Goal: Task Accomplishment & Management: Manage account settings

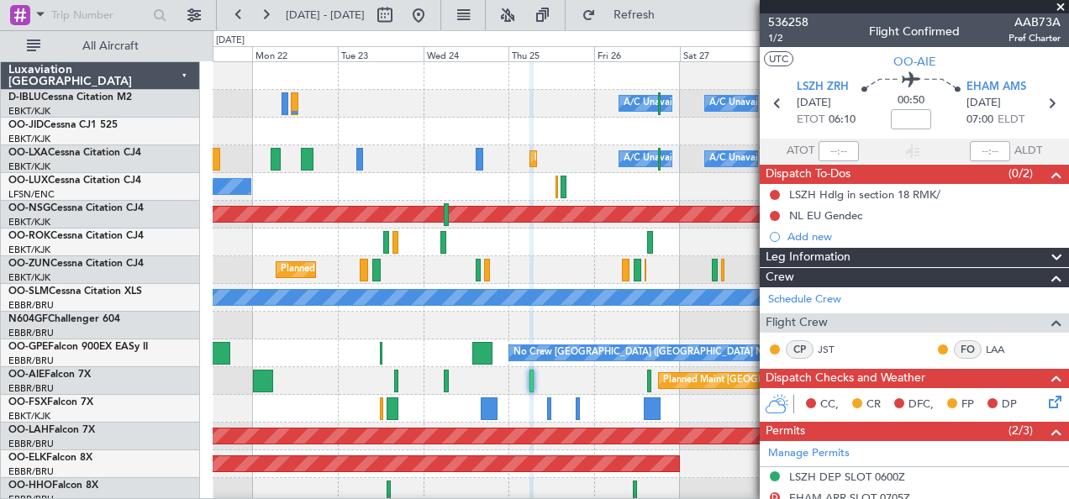
scroll to position [95, 0]
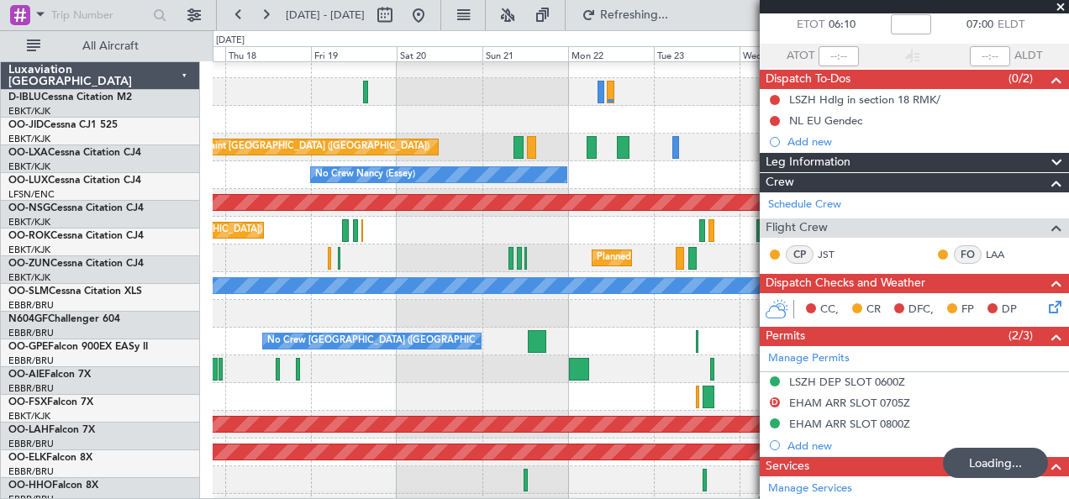
click at [650, 303] on div at bounding box center [641, 314] width 856 height 28
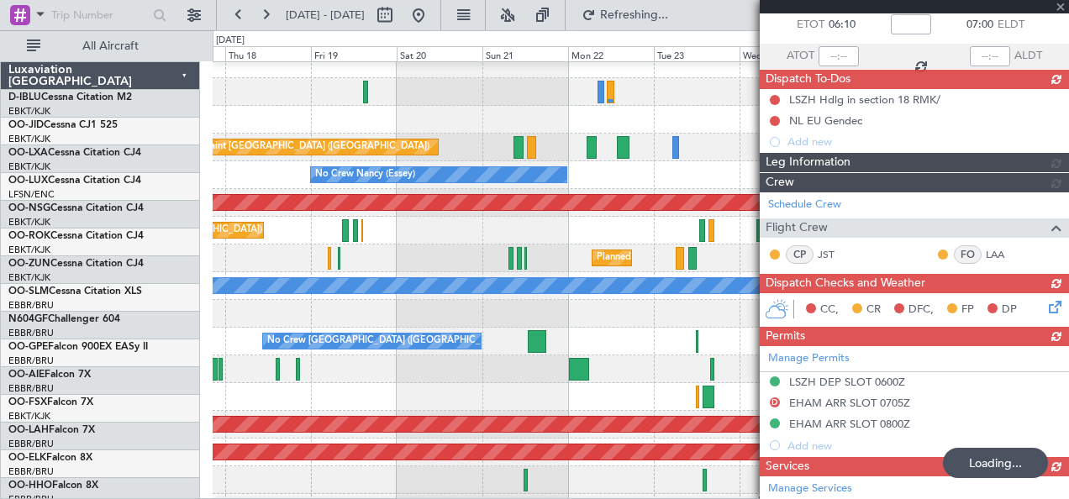
scroll to position [12, 0]
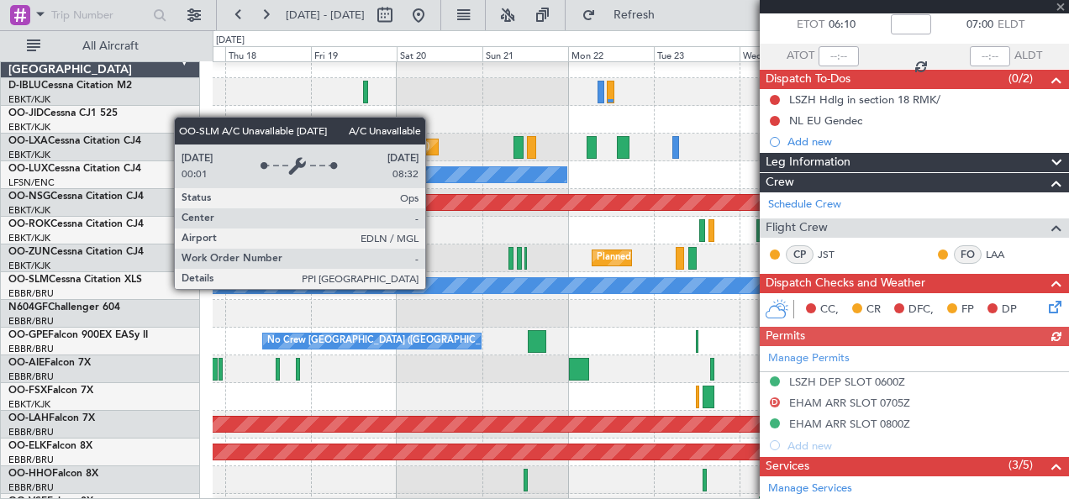
click at [433, 288] on div "A/C Unavailable [GEOGRAPHIC_DATA]" at bounding box center [640, 285] width 2567 height 15
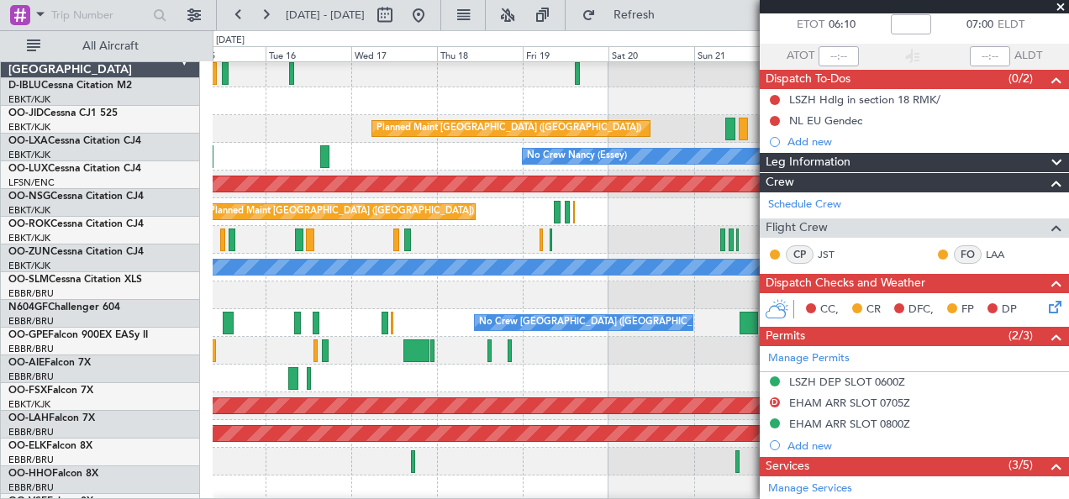
scroll to position [30, 0]
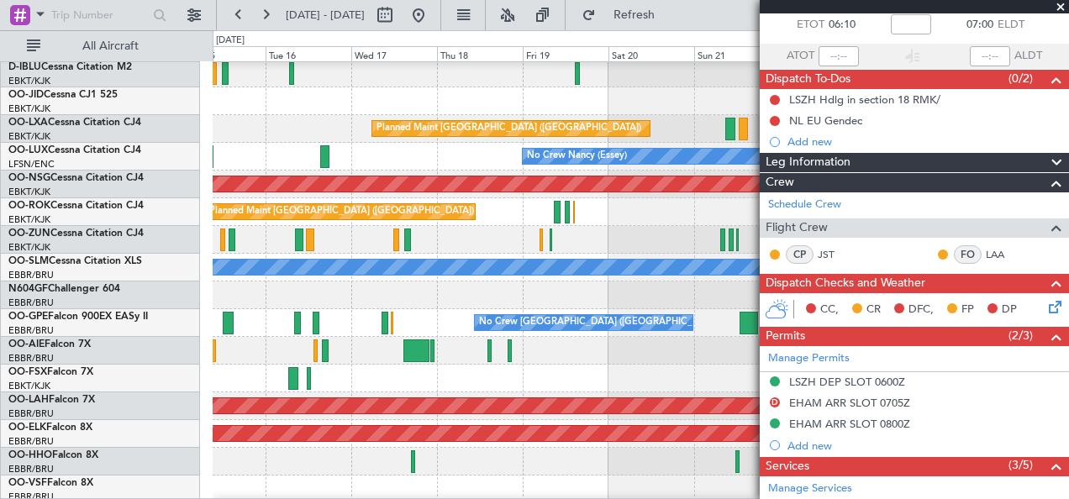
click at [620, 292] on div at bounding box center [641, 295] width 856 height 28
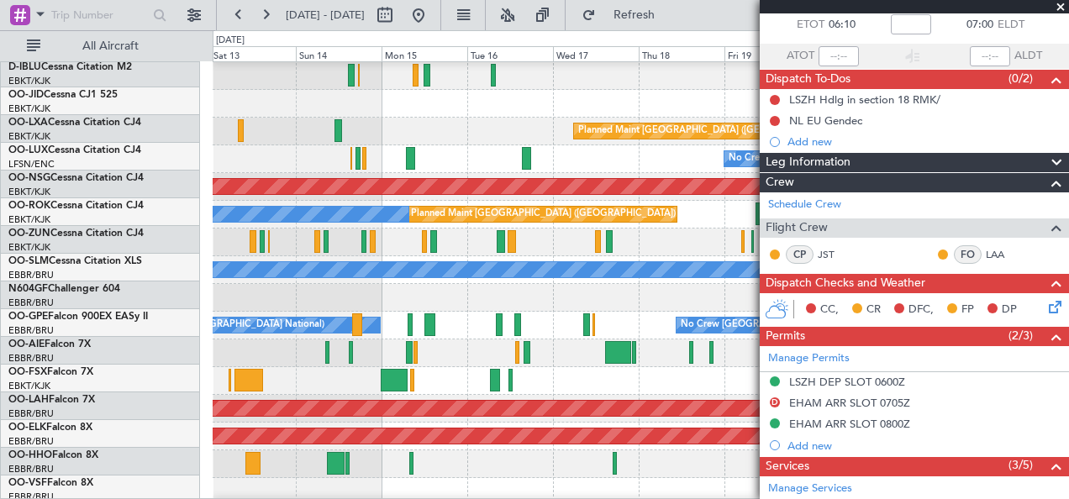
scroll to position [28, 0]
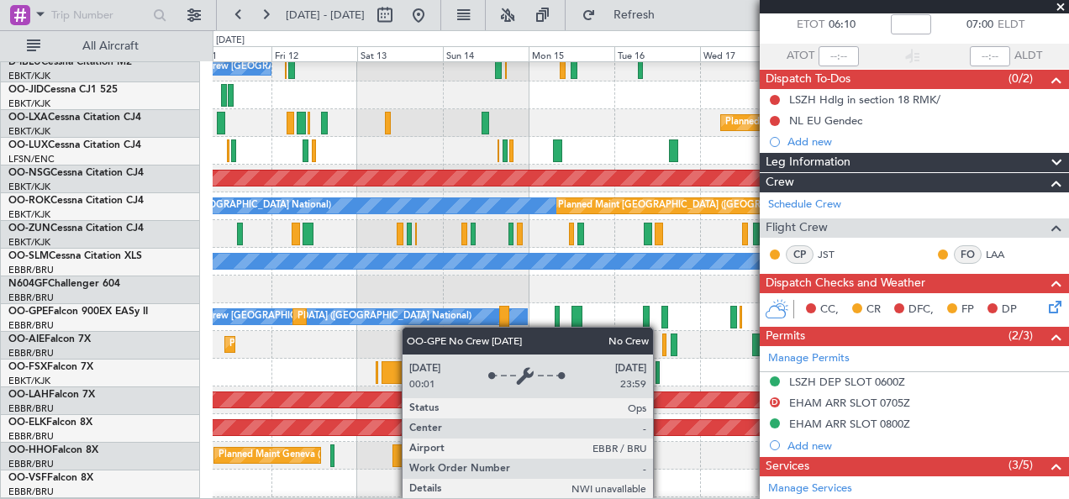
click at [467, 323] on div "No Crew [GEOGRAPHIC_DATA] ([GEOGRAPHIC_DATA] National) No Crew [GEOGRAPHIC_DATA…" at bounding box center [641, 317] width 856 height 28
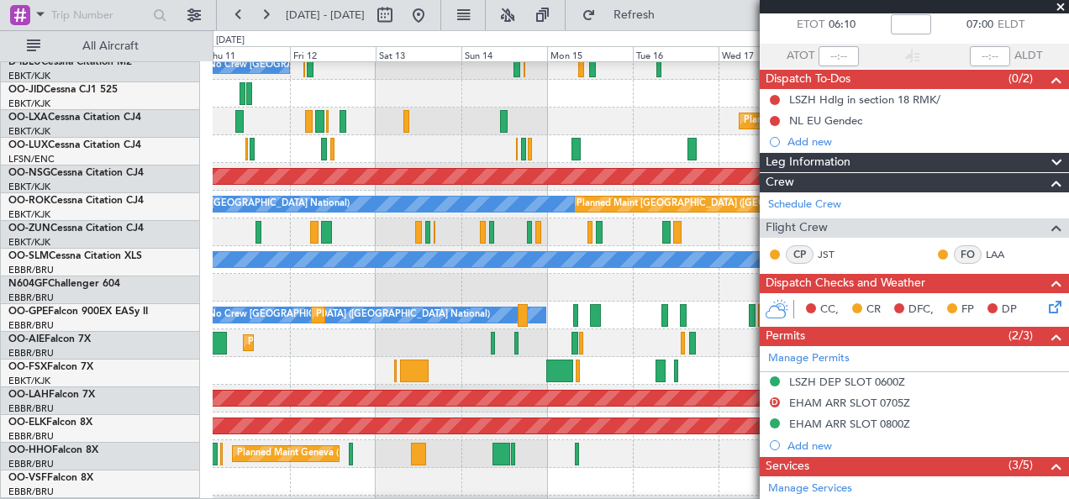
scroll to position [37, 0]
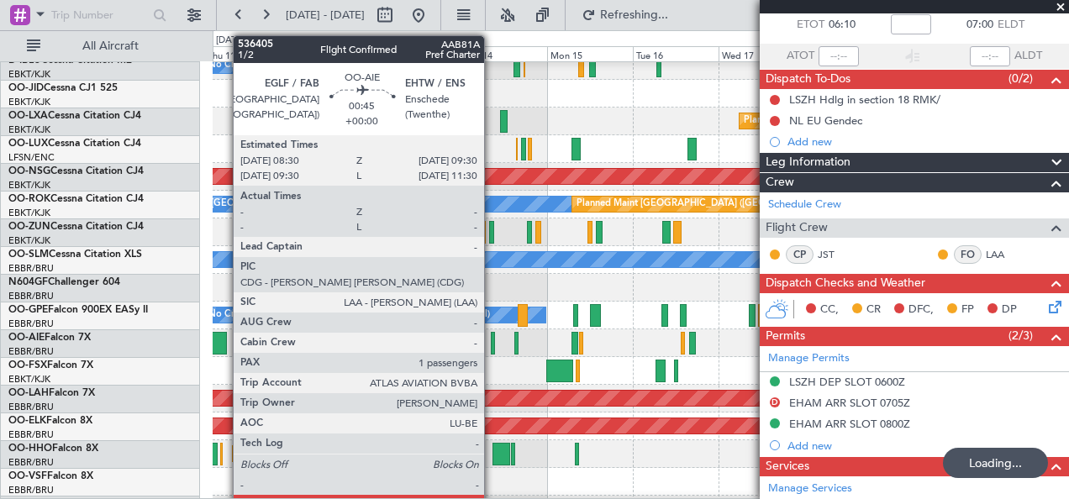
click at [492, 340] on div at bounding box center [493, 343] width 4 height 23
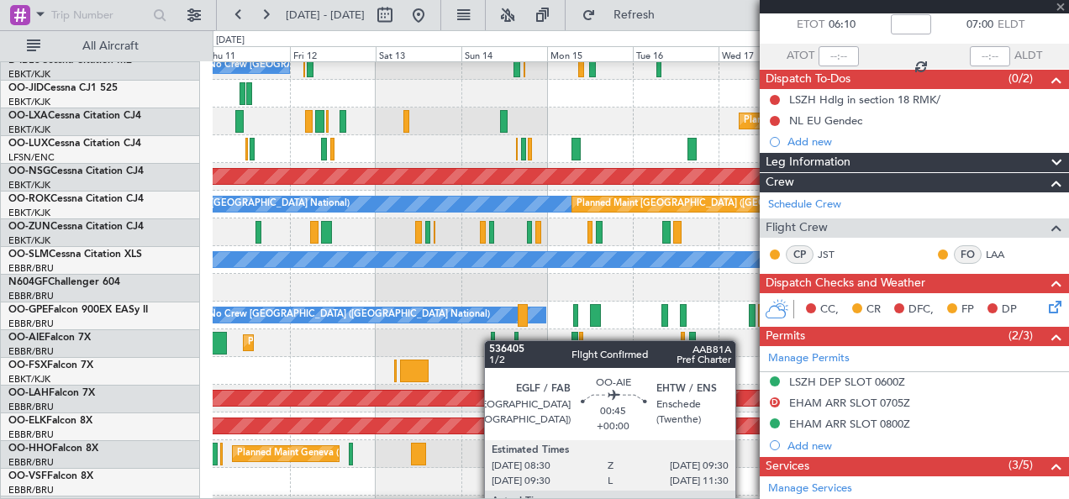
type input "1"
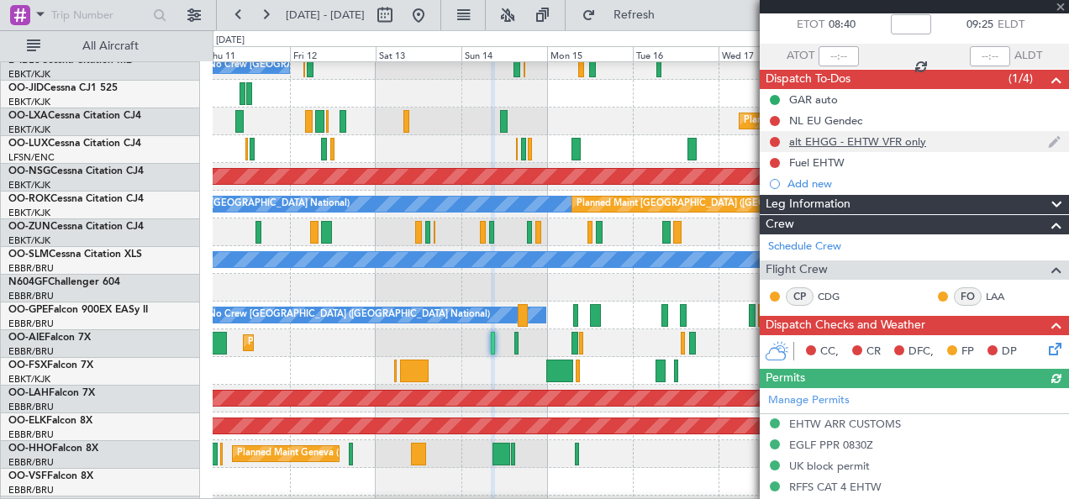
scroll to position [0, 0]
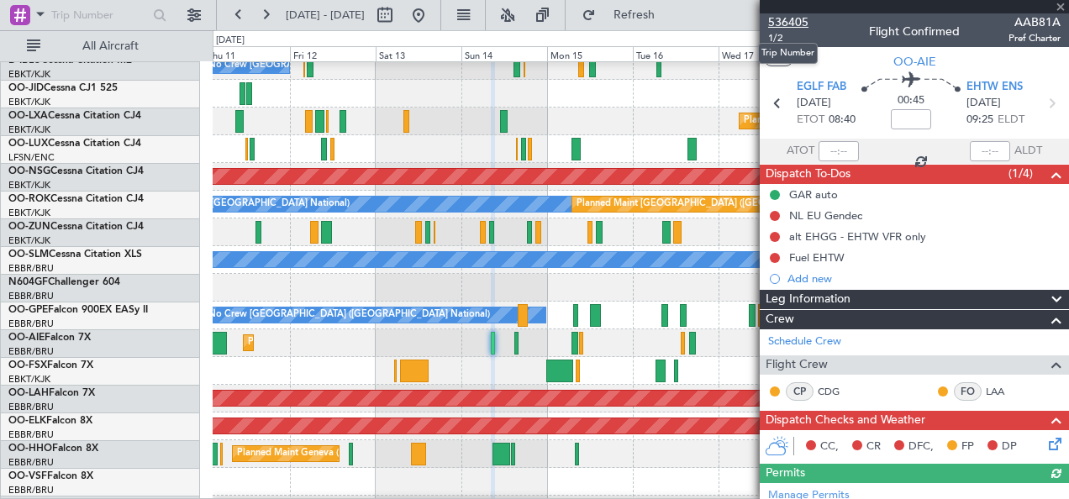
click at [798, 22] on span "536405" at bounding box center [788, 22] width 40 height 18
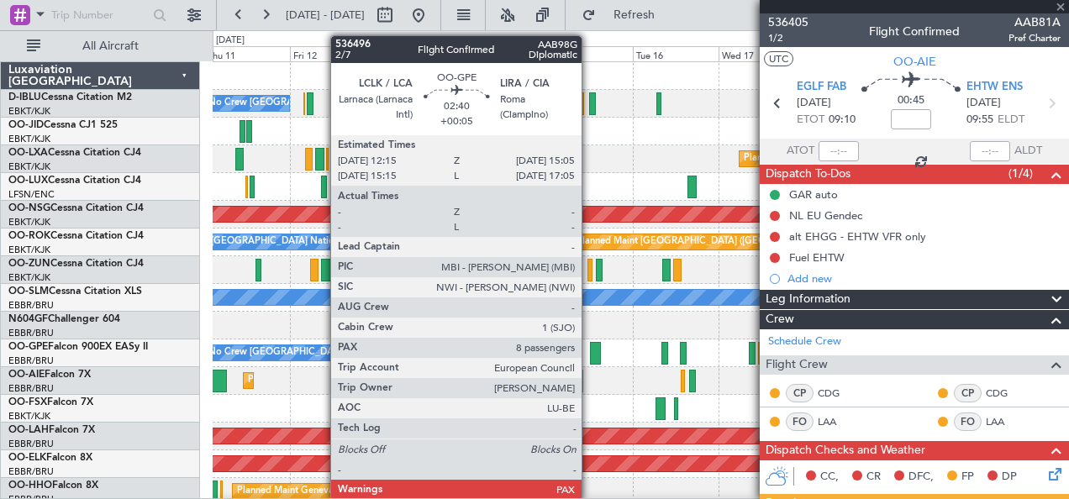
click at [590, 355] on div at bounding box center [595, 353] width 11 height 23
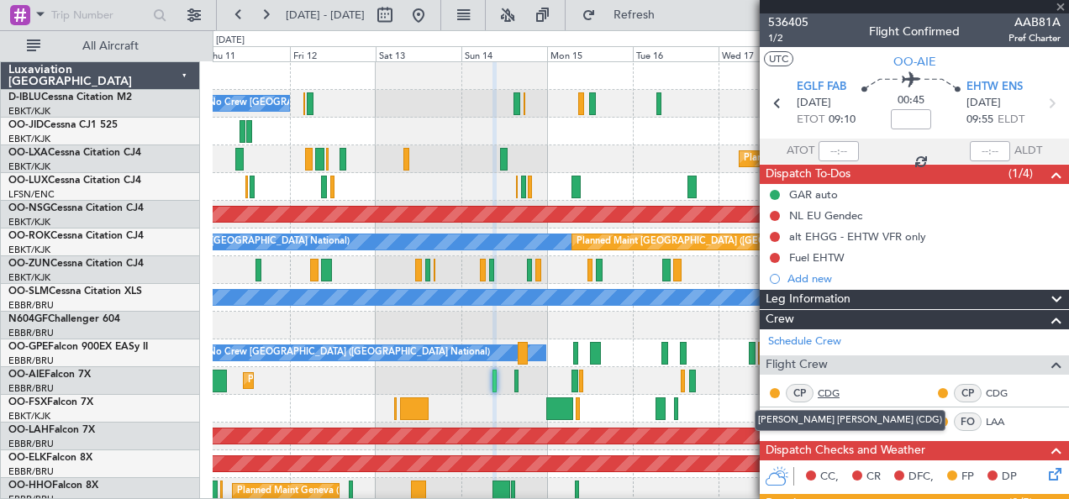
type input "+00:05"
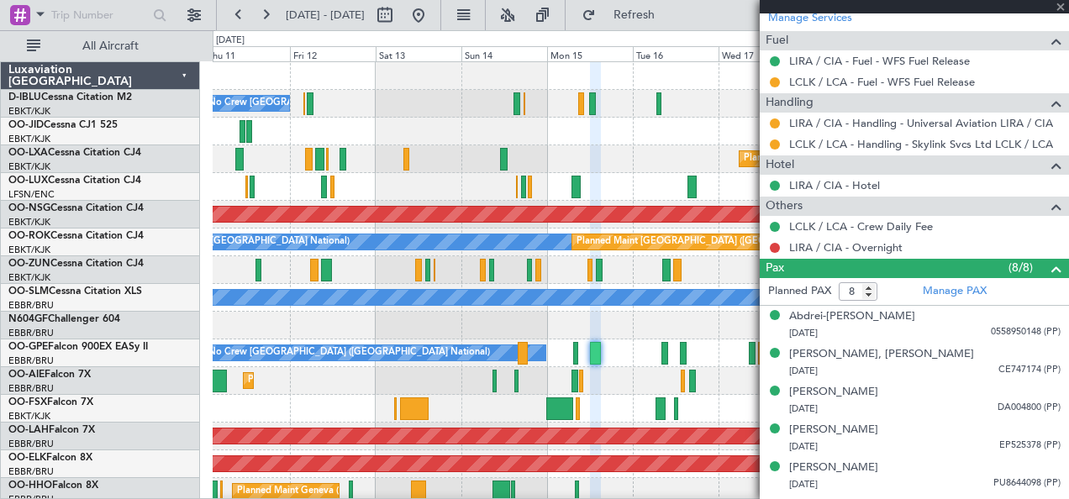
scroll to position [767, 0]
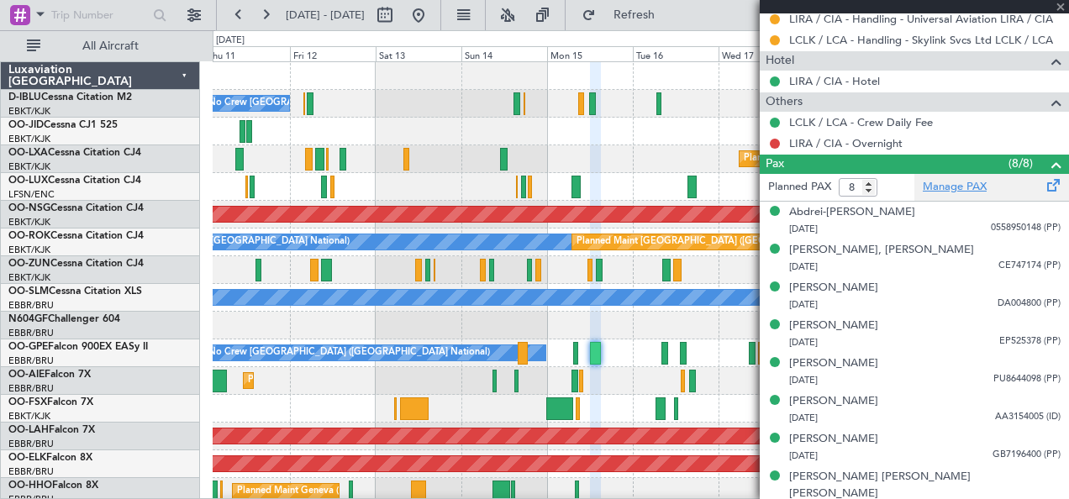
click at [966, 187] on link "Manage PAX" at bounding box center [954, 187] width 64 height 17
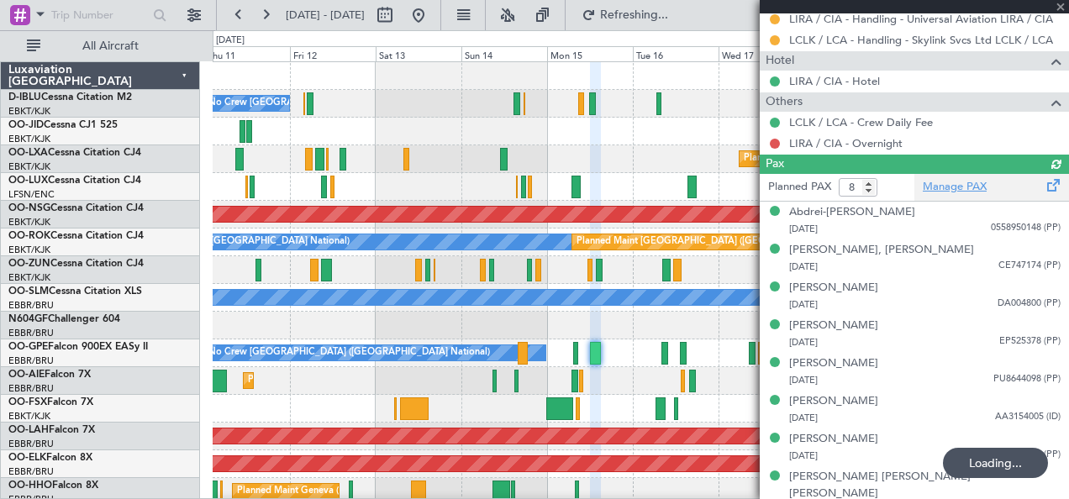
type input "9"
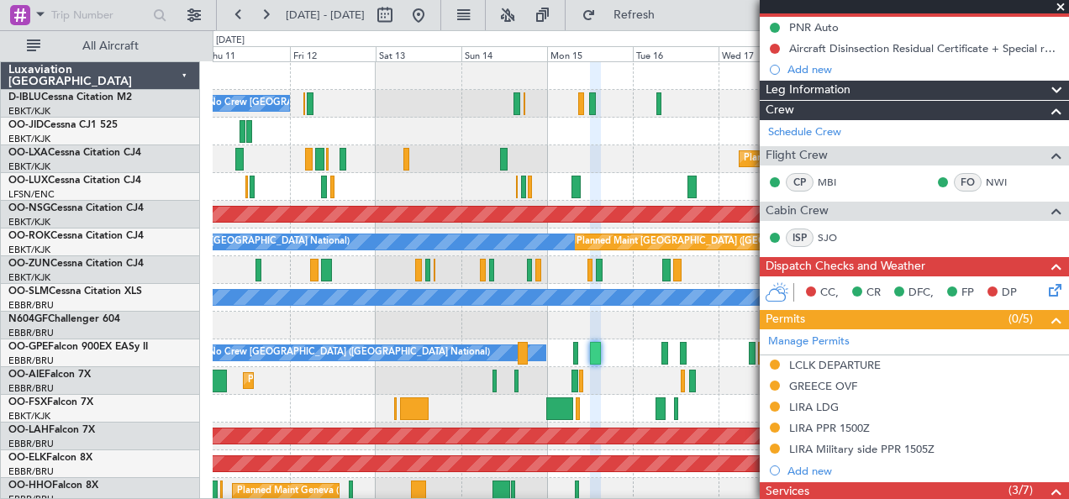
scroll to position [0, 0]
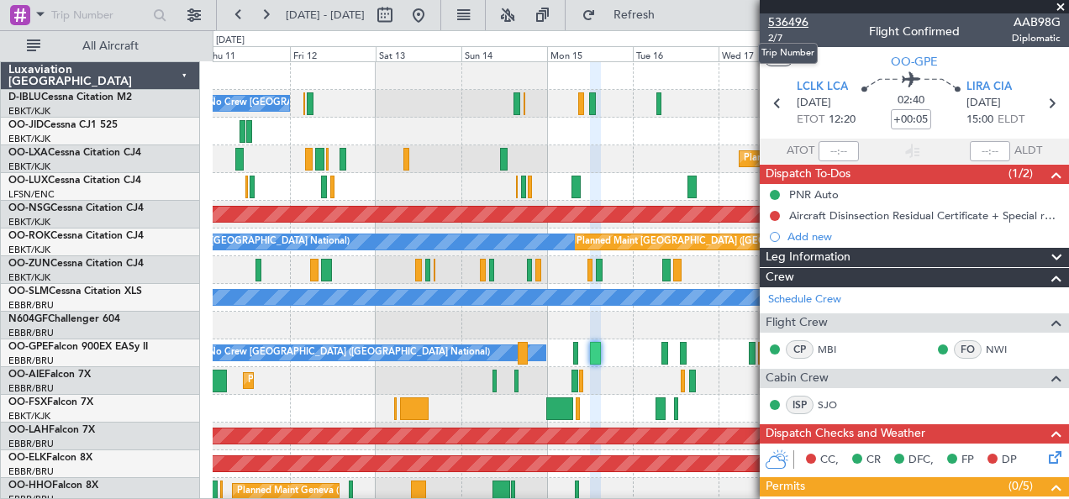
click at [795, 16] on span "536496" at bounding box center [788, 22] width 40 height 18
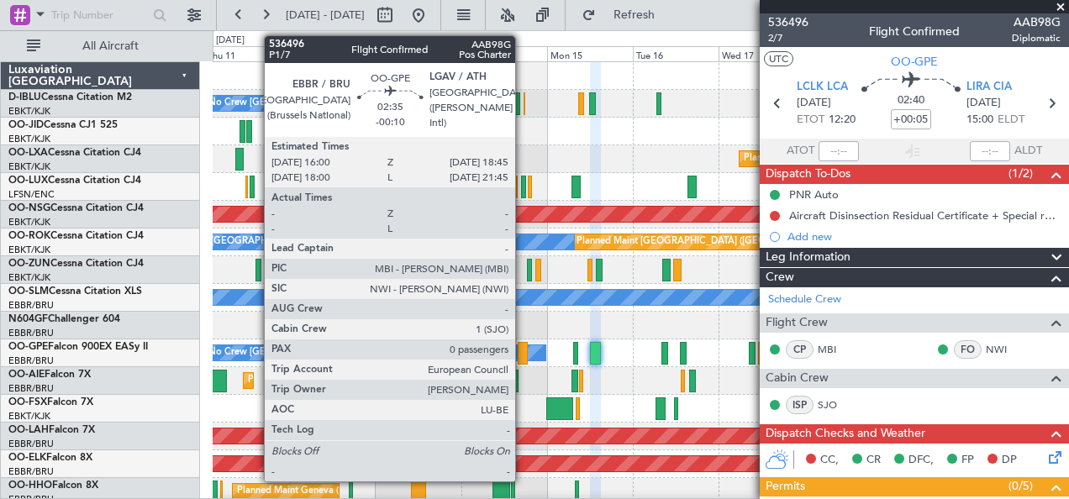
click at [523, 352] on div at bounding box center [523, 353] width 10 height 23
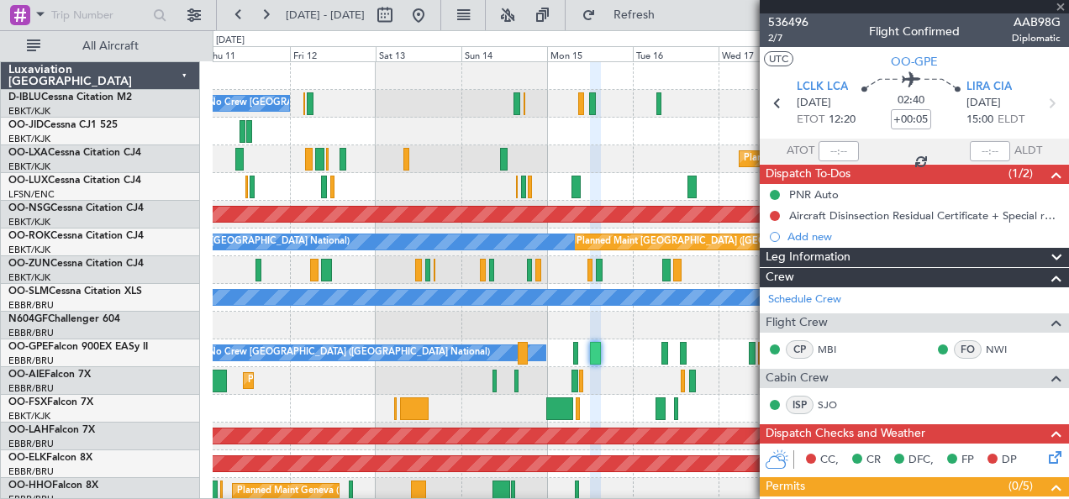
type input "-00:10"
type input "0"
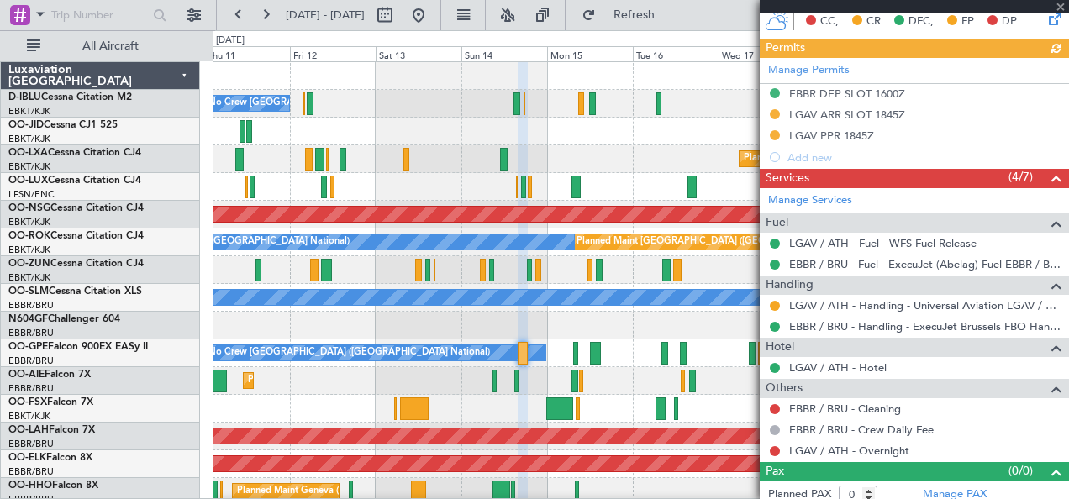
scroll to position [423, 0]
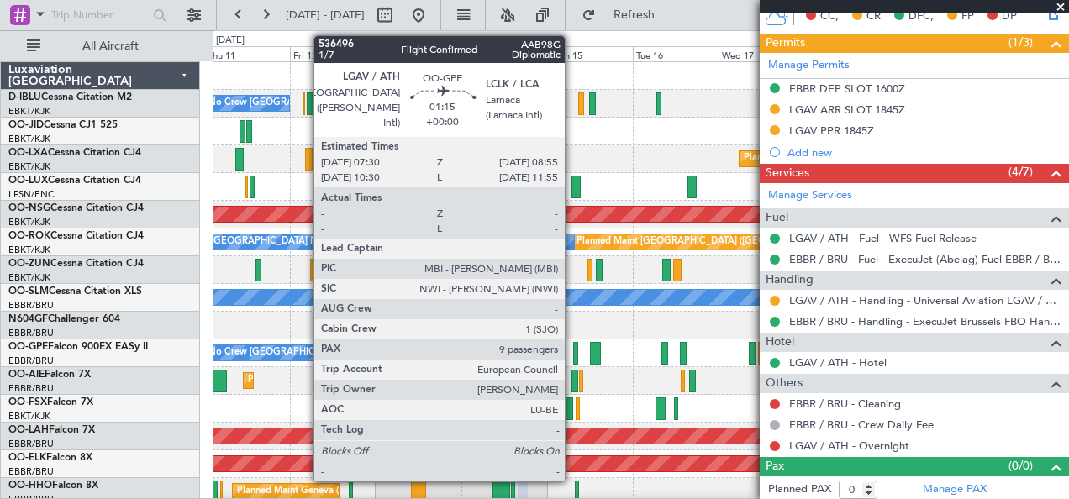
click at [573, 344] on div at bounding box center [576, 353] width 6 height 23
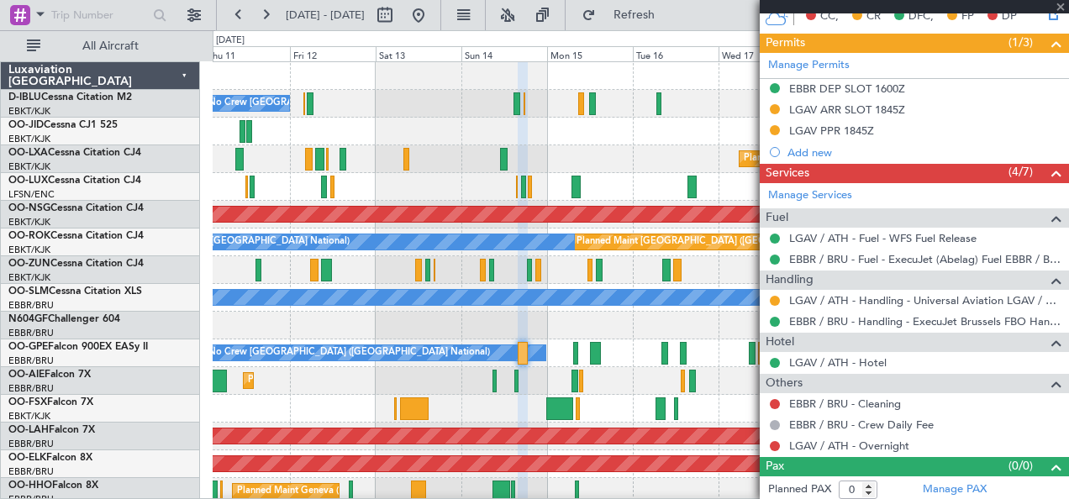
type input "9"
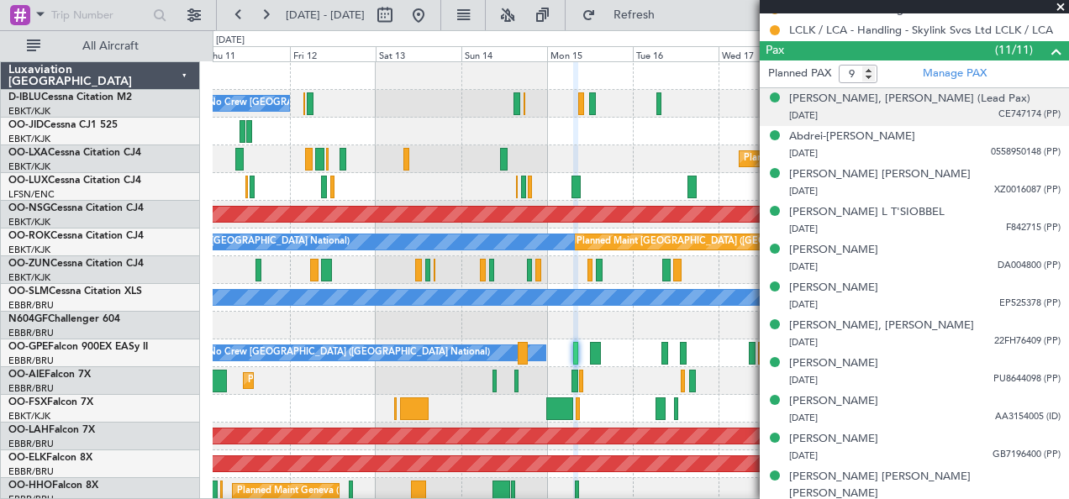
scroll to position [0, 0]
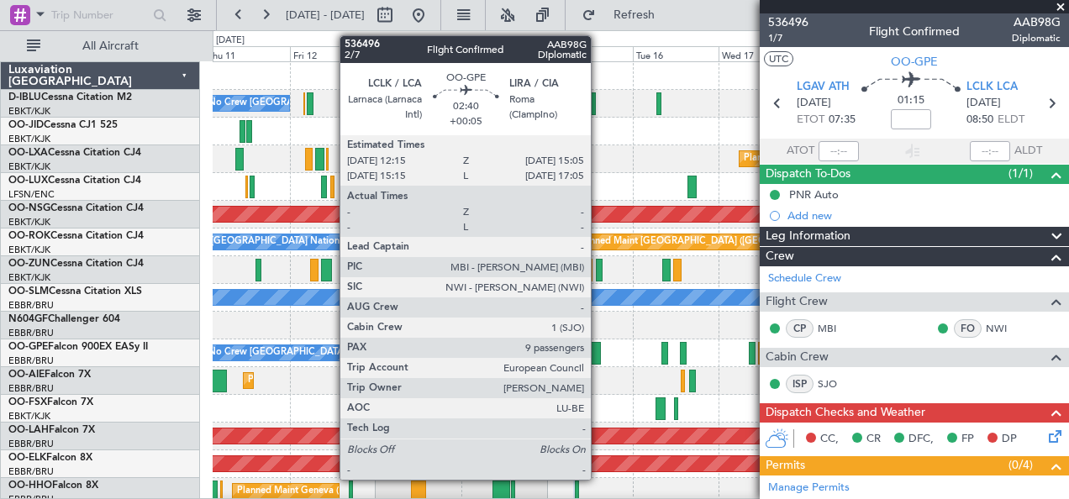
click at [599, 343] on div at bounding box center [595, 353] width 11 height 23
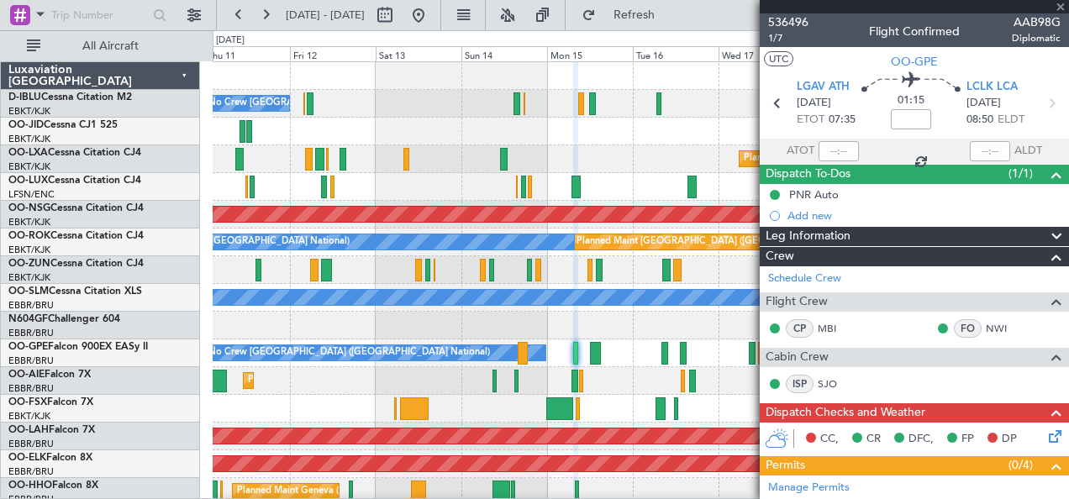
type input "+00:05"
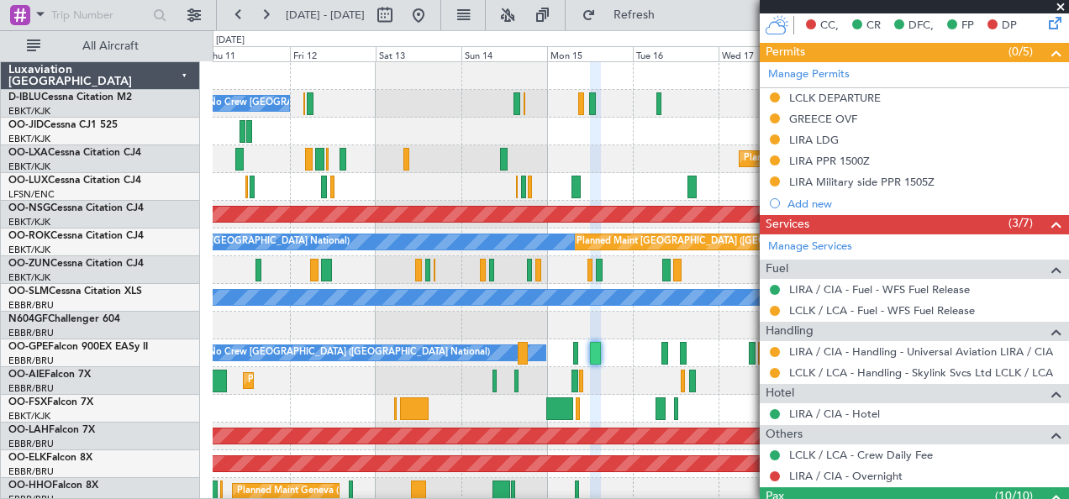
scroll to position [437, 0]
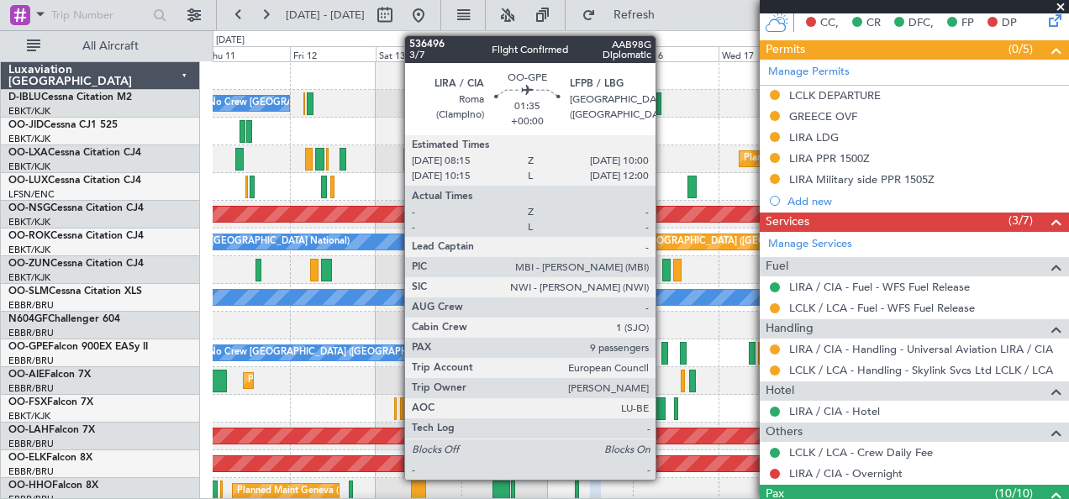
click at [664, 349] on div at bounding box center [664, 353] width 7 height 23
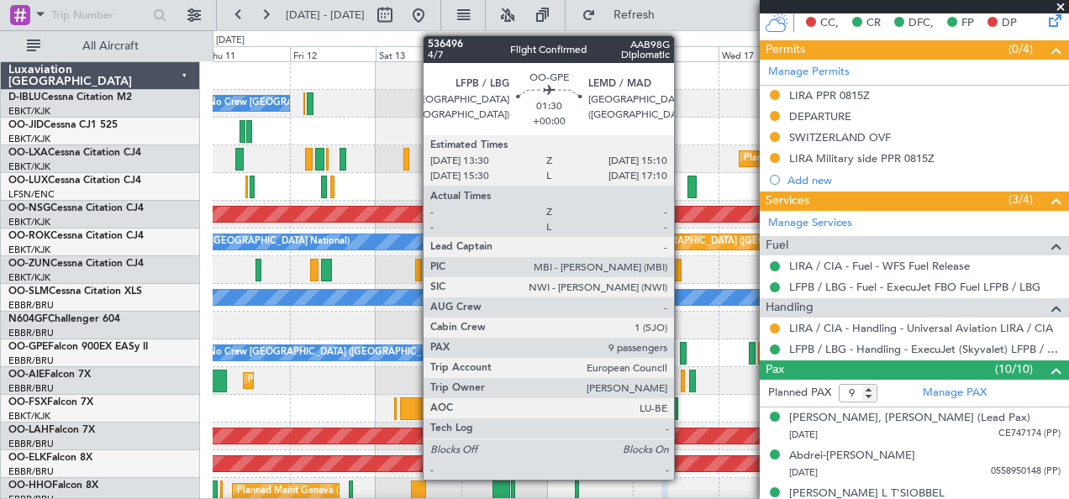
click at [682, 346] on div at bounding box center [683, 353] width 7 height 23
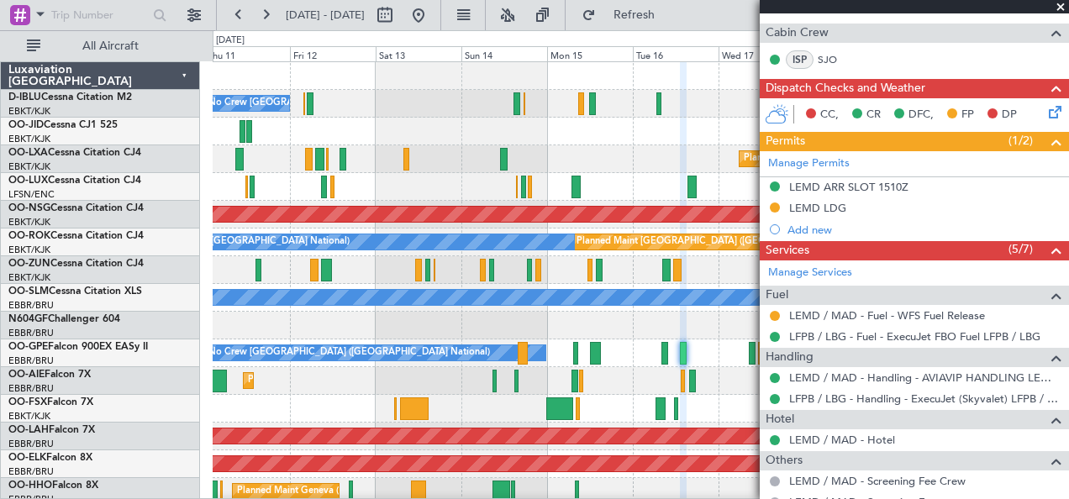
scroll to position [344, 0]
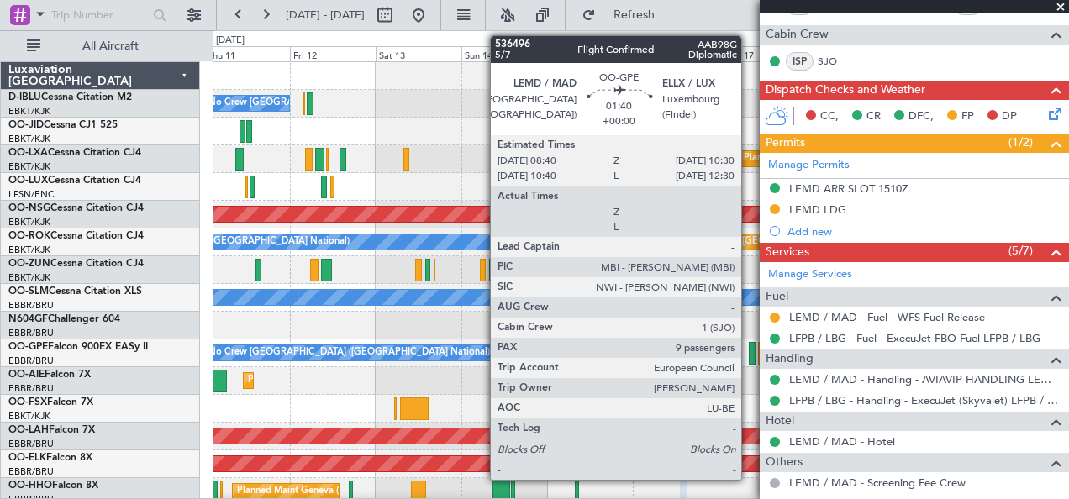
click at [749, 351] on div at bounding box center [752, 353] width 7 height 23
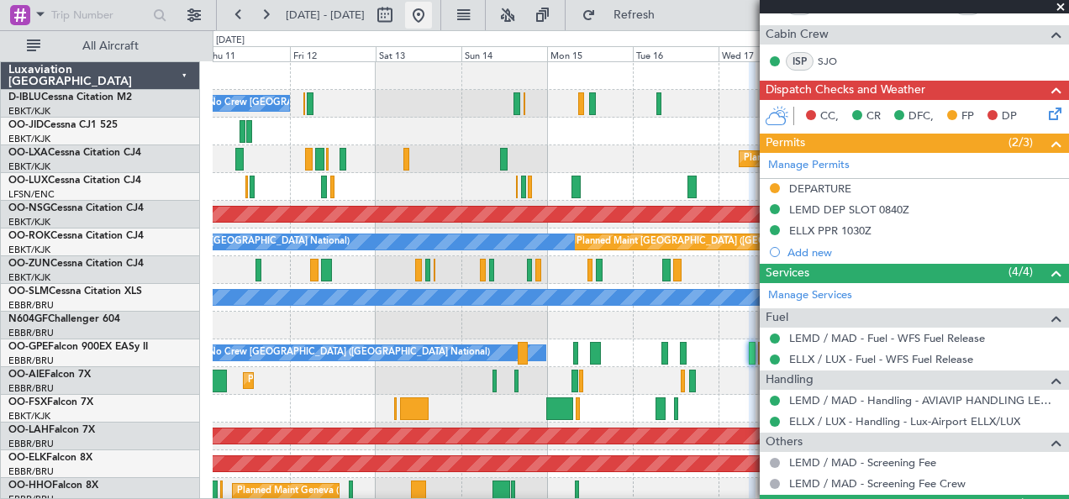
click at [432, 8] on button at bounding box center [418, 15] width 27 height 27
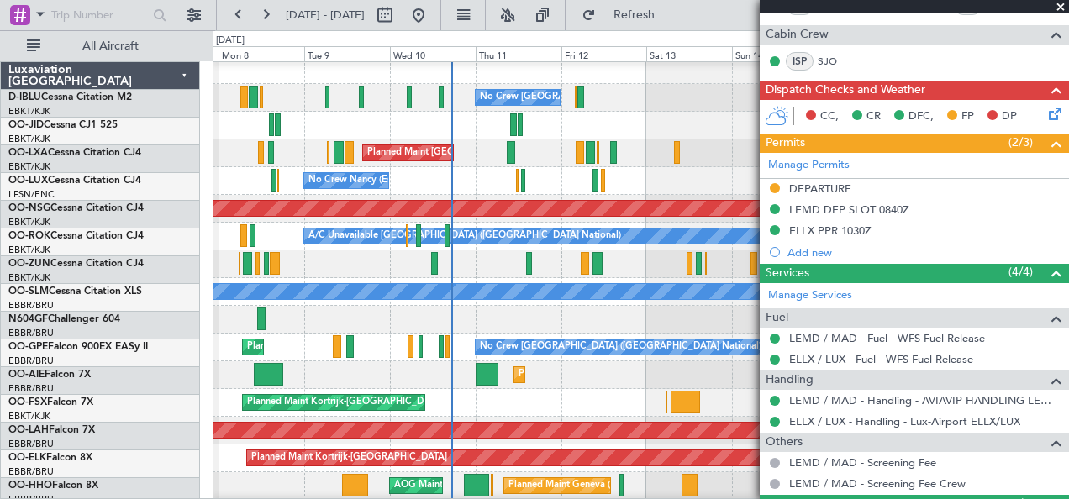
click at [491, 396] on div "Planned Maint Kortrijk-[GEOGRAPHIC_DATA]" at bounding box center [641, 403] width 856 height 28
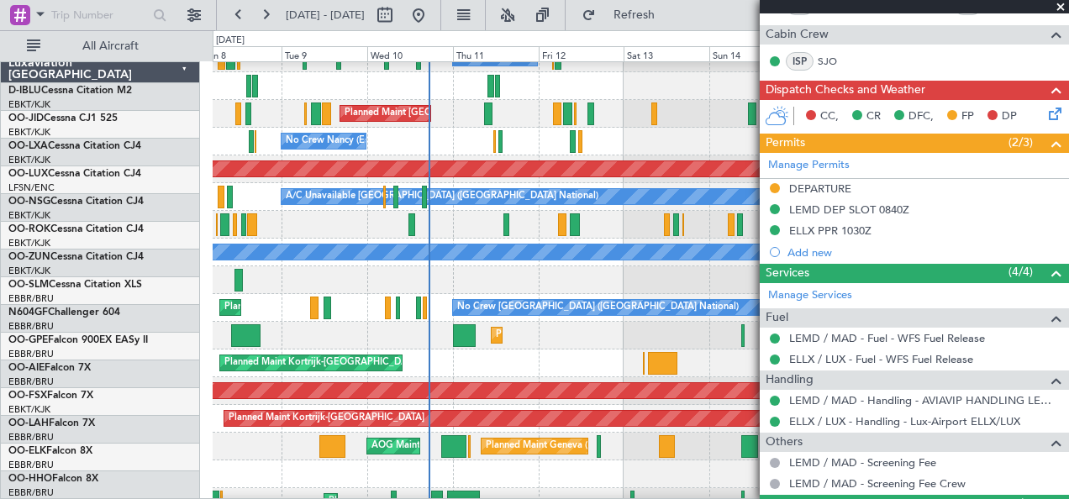
scroll to position [45, 0]
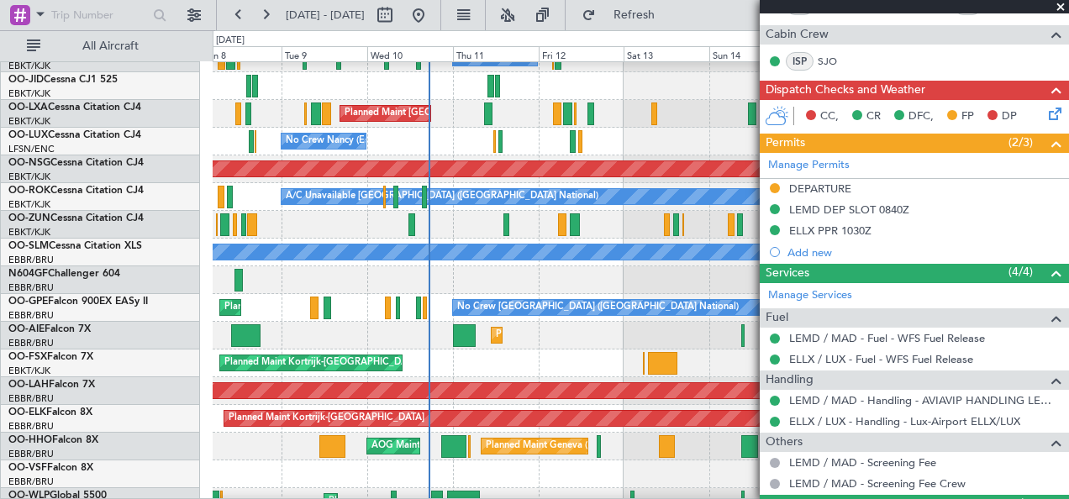
click at [547, 366] on div "Planned Maint Kortrijk-[GEOGRAPHIC_DATA]" at bounding box center [641, 363] width 856 height 28
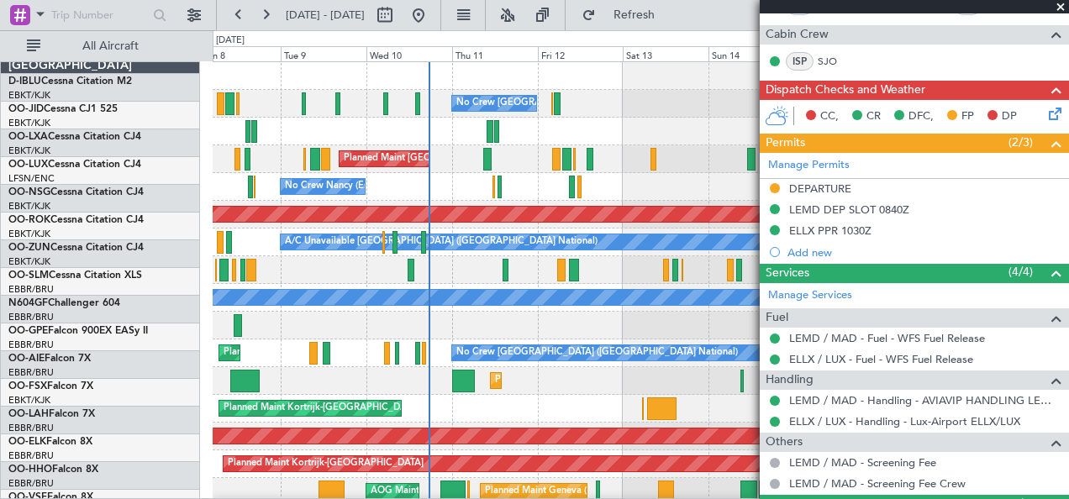
scroll to position [0, 0]
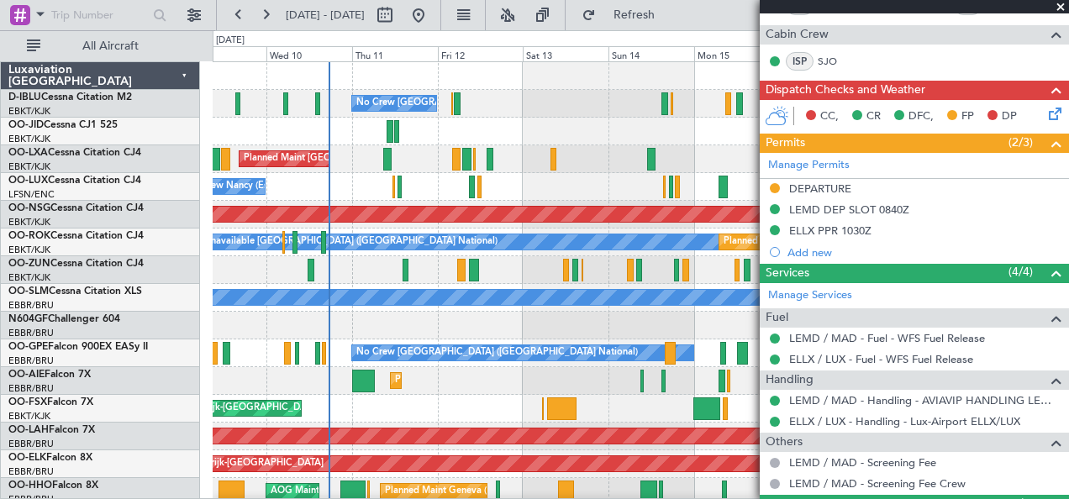
click at [593, 362] on div "Planned Maint [GEOGRAPHIC_DATA] ([GEOGRAPHIC_DATA] National) No Crew [GEOGRAPHI…" at bounding box center [641, 353] width 856 height 28
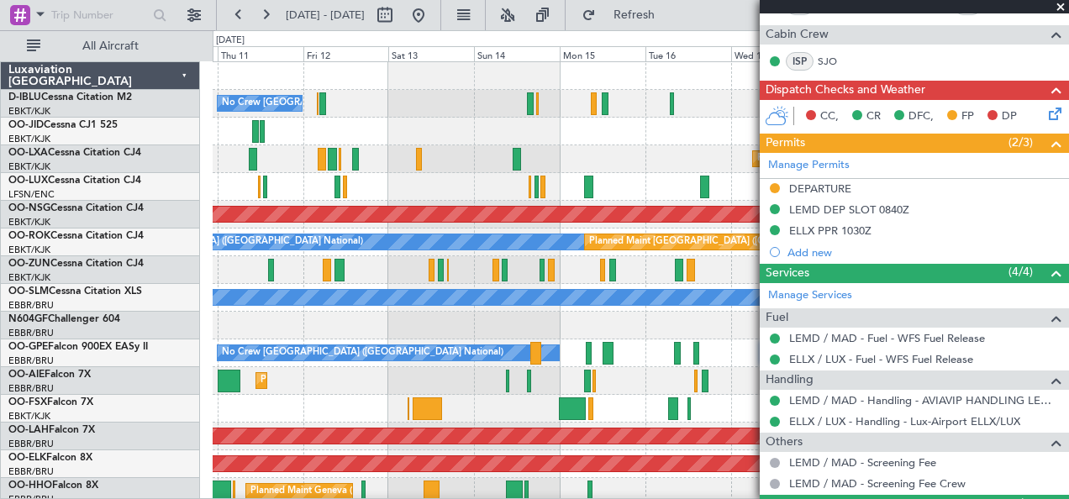
click at [353, 402] on div "Planned Maint Kortrijk-[GEOGRAPHIC_DATA]" at bounding box center [641, 409] width 856 height 28
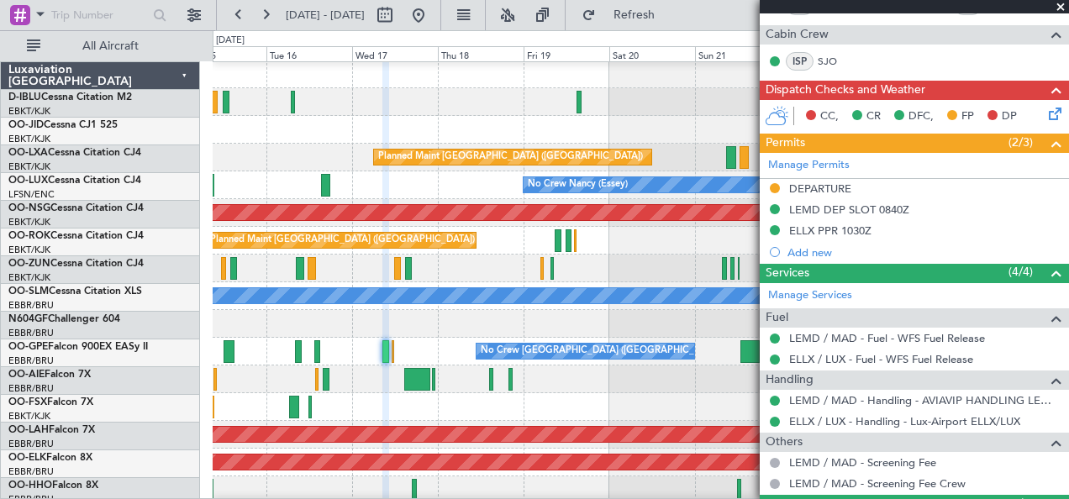
click at [504, 324] on div at bounding box center [641, 324] width 856 height 28
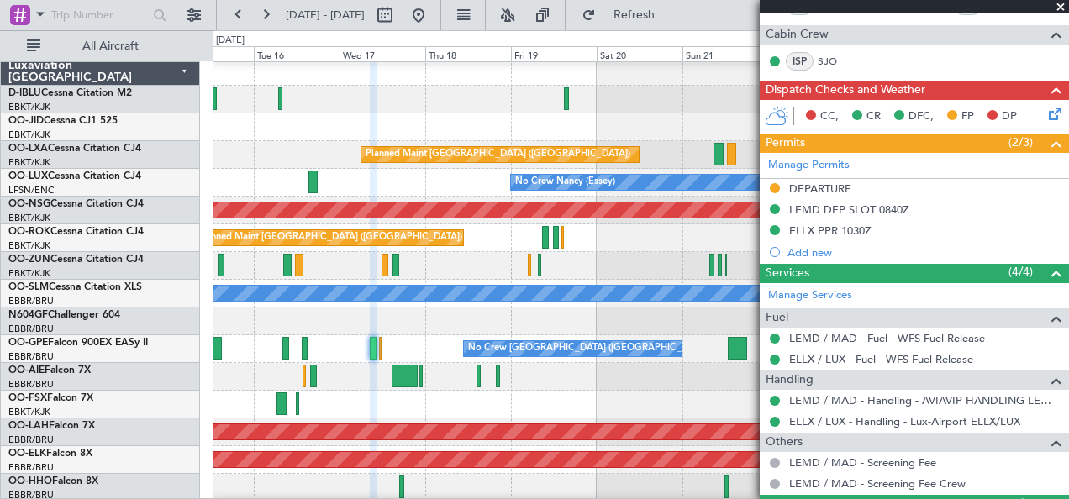
click at [418, 328] on div at bounding box center [641, 321] width 856 height 28
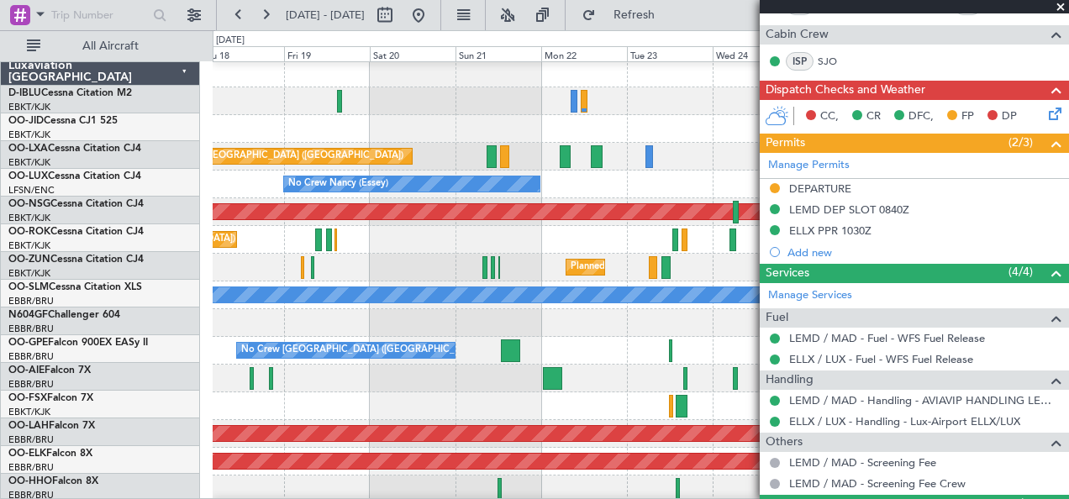
scroll to position [2, 0]
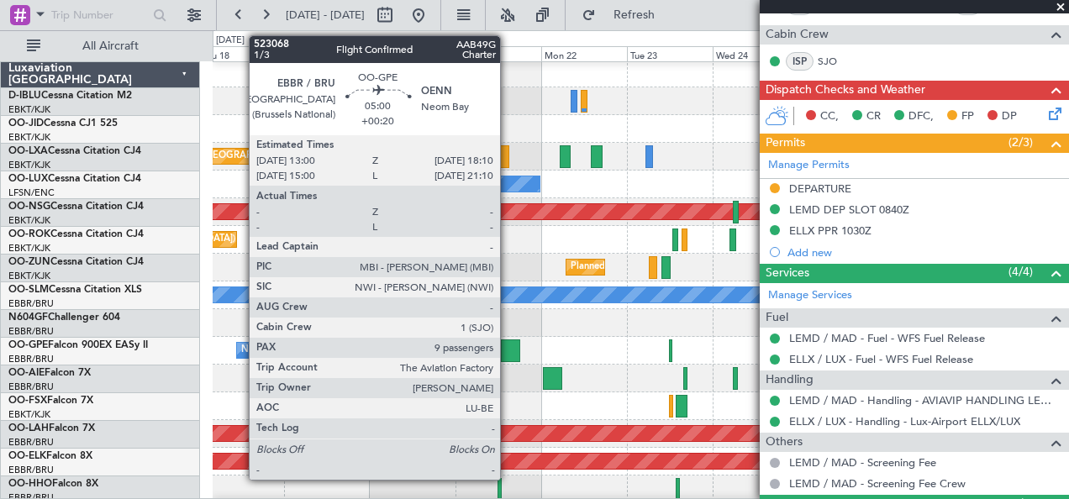
click at [508, 344] on div at bounding box center [510, 350] width 18 height 23
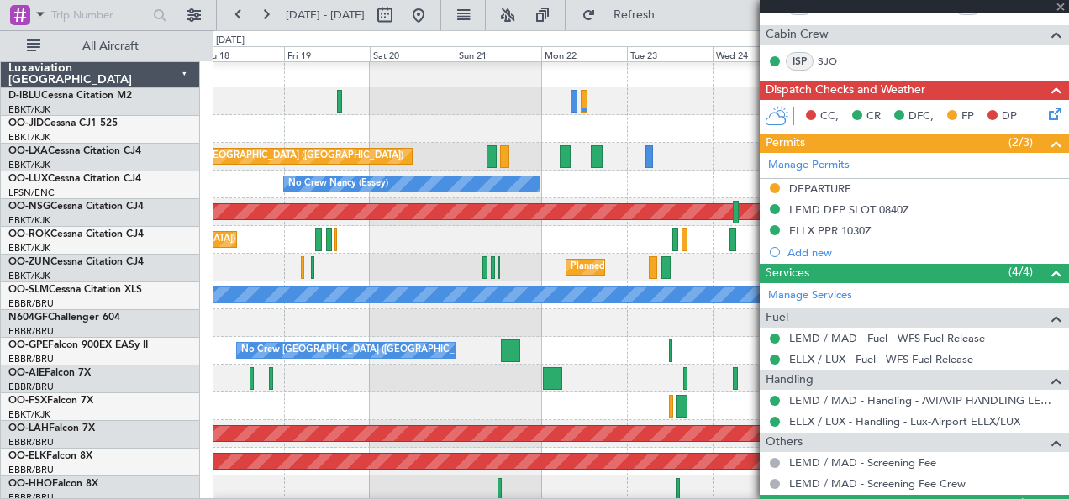
type input "+00:20"
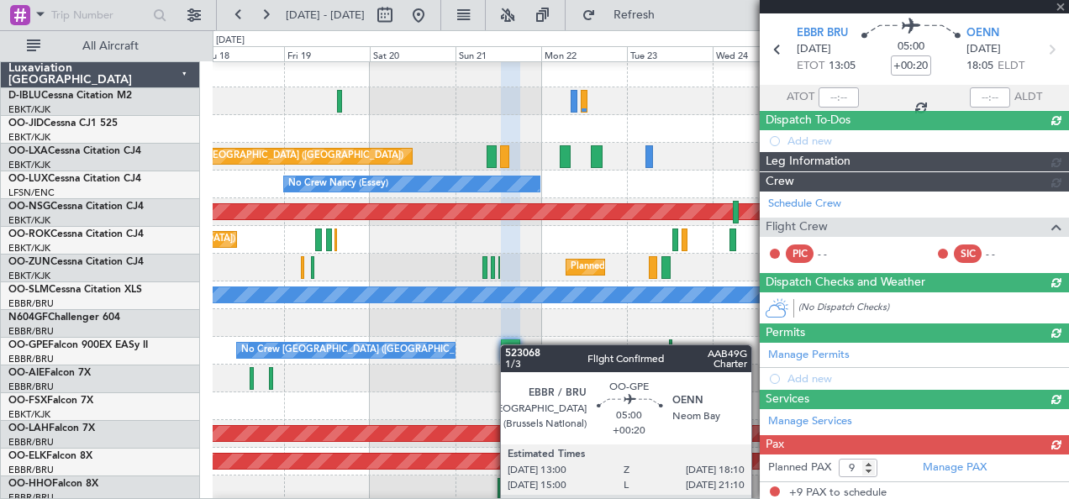
scroll to position [344, 0]
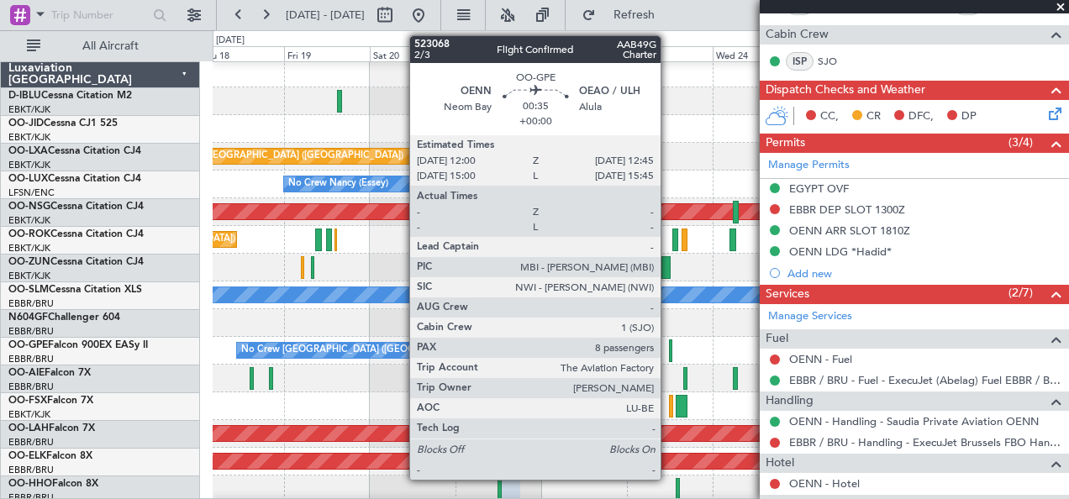
click at [669, 353] on div at bounding box center [670, 350] width 3 height 23
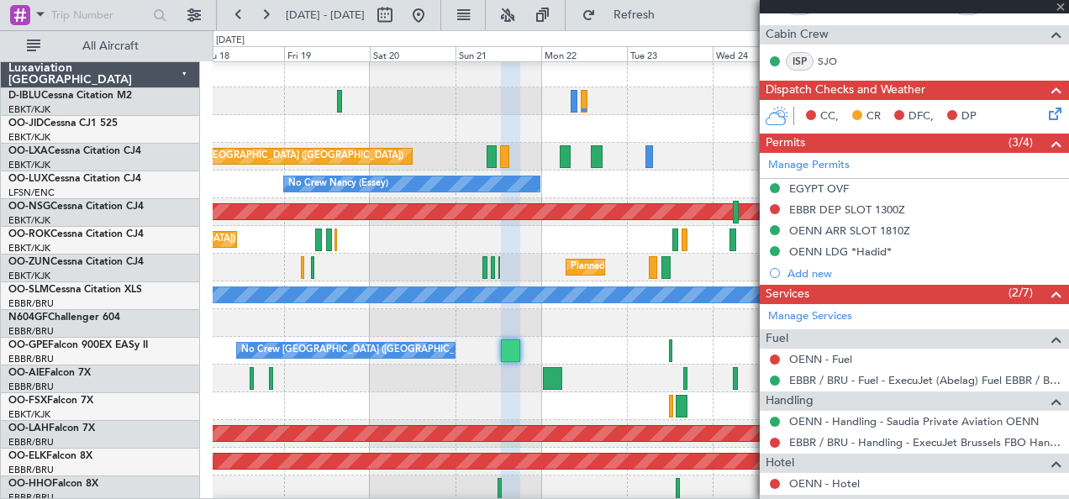
type input "8"
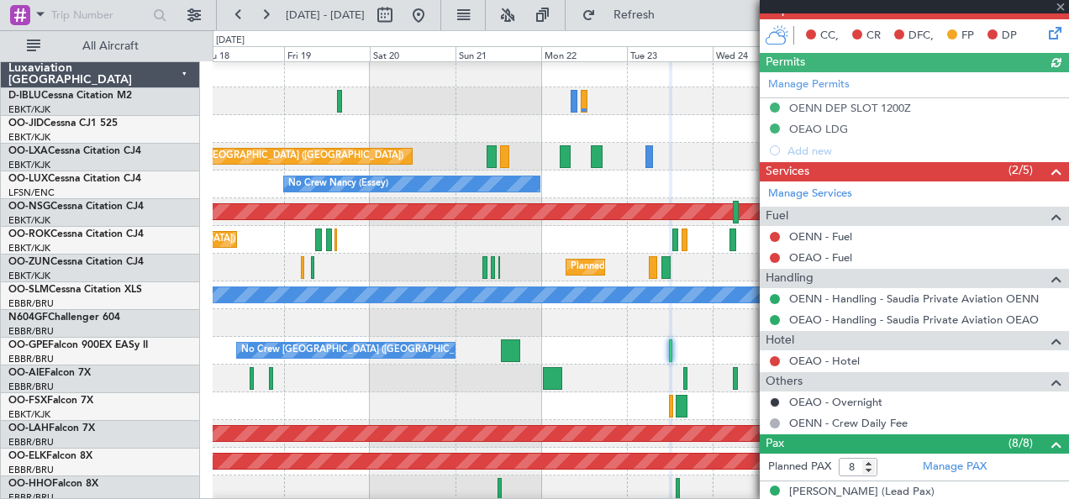
scroll to position [437, 0]
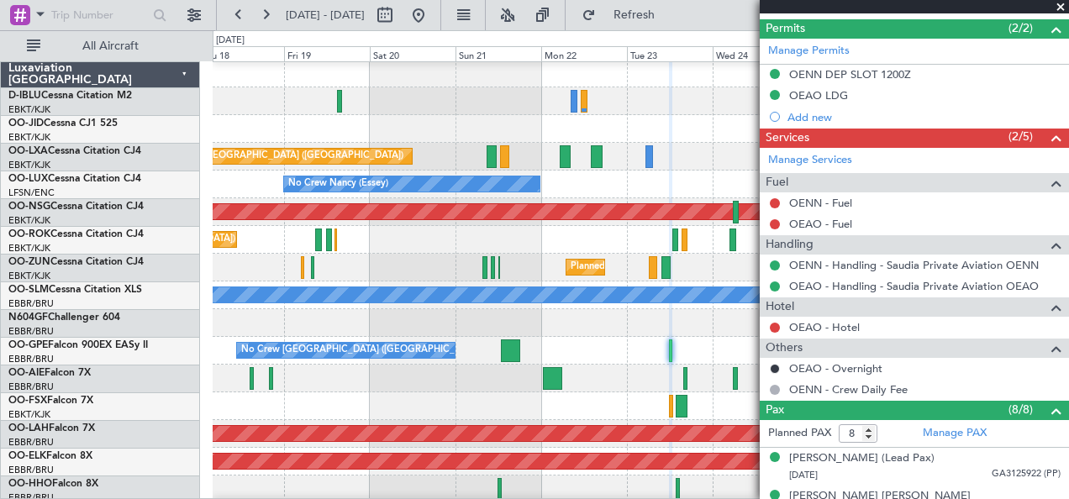
click at [529, 347] on div "No Crew [GEOGRAPHIC_DATA] ([GEOGRAPHIC_DATA] National) Planned Maint [GEOGRAPHI…" at bounding box center [641, 351] width 856 height 28
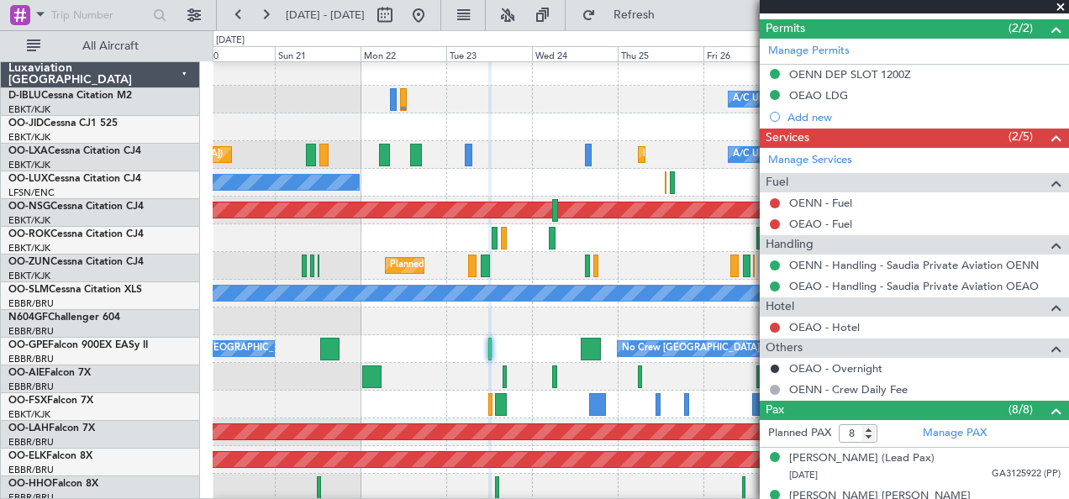
scroll to position [3, 0]
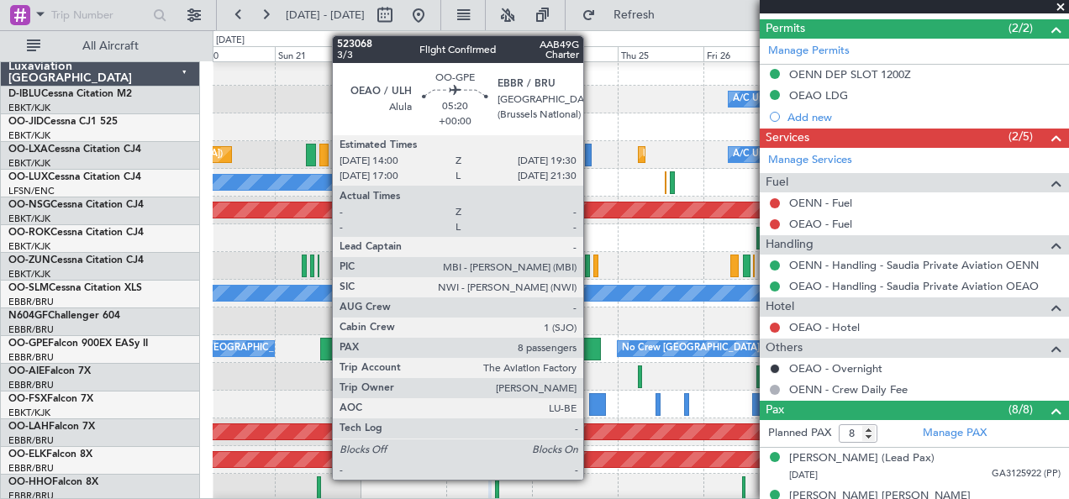
click at [591, 349] on div at bounding box center [591, 349] width 20 height 23
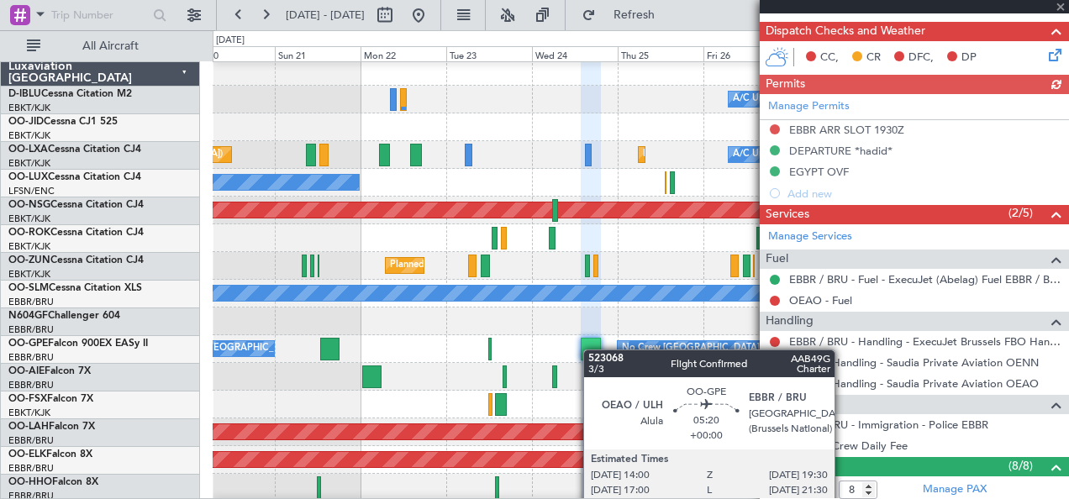
scroll to position [416, 0]
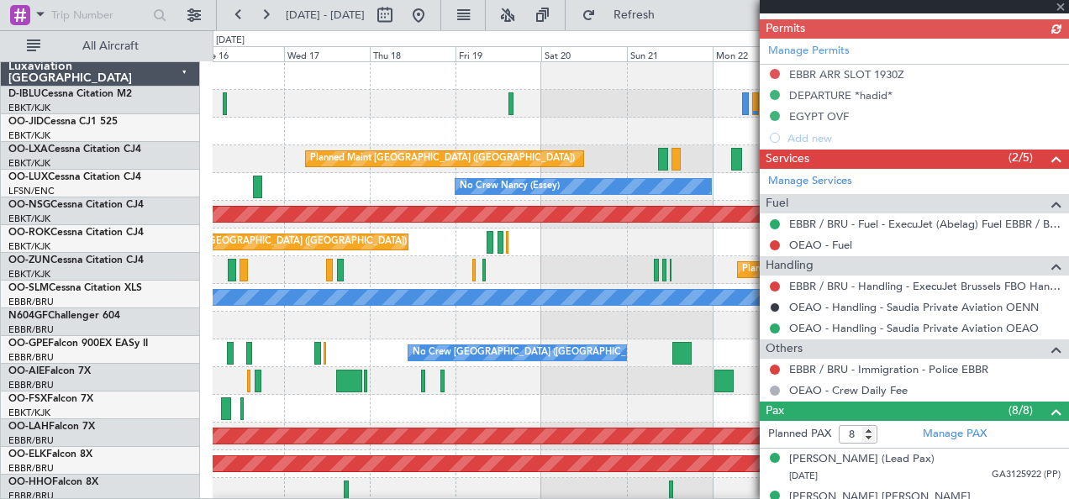
click at [820, 388] on fb-app "[DATE] - [DATE] Refresh Quick Links All Aircraft A/C Unavailable [GEOGRAPHIC_DA…" at bounding box center [534, 256] width 1069 height 486
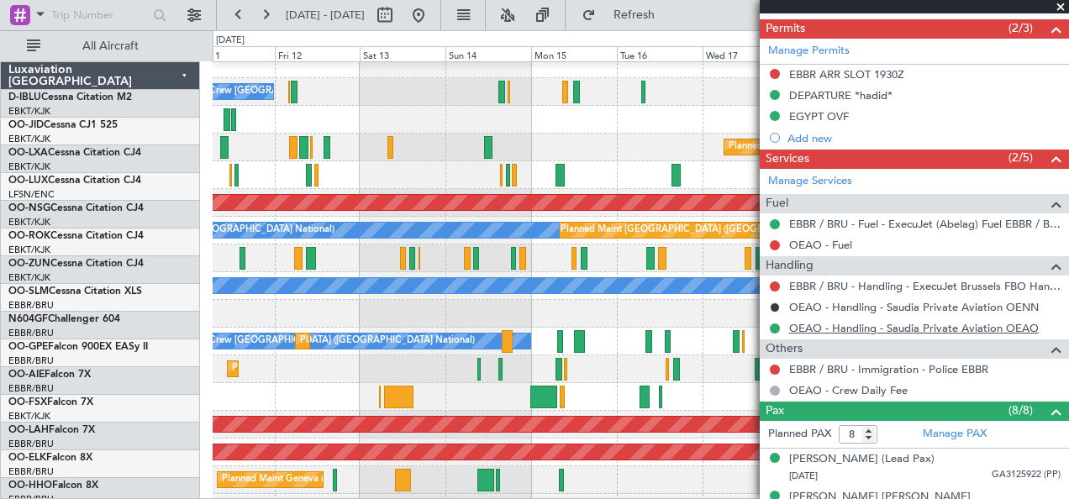
scroll to position [12, 0]
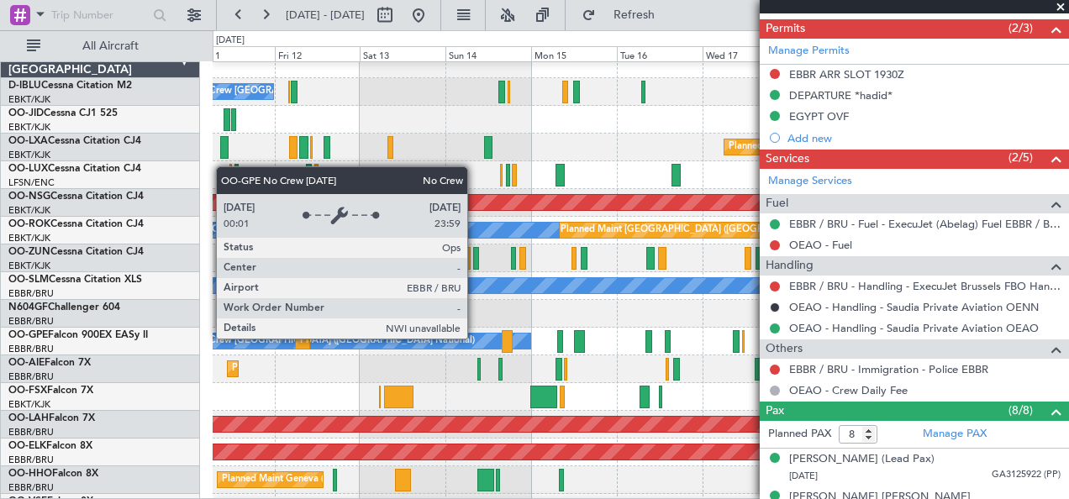
click at [476, 338] on div "No Crew [GEOGRAPHIC_DATA] ([GEOGRAPHIC_DATA] National)" at bounding box center [359, 341] width 341 height 15
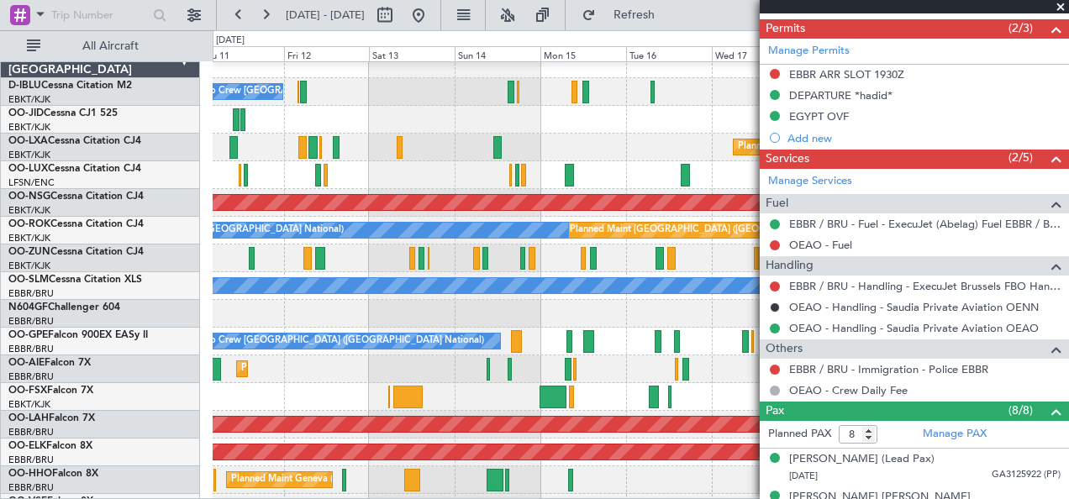
click at [459, 302] on div at bounding box center [641, 314] width 856 height 28
click at [630, 318] on div at bounding box center [641, 314] width 856 height 28
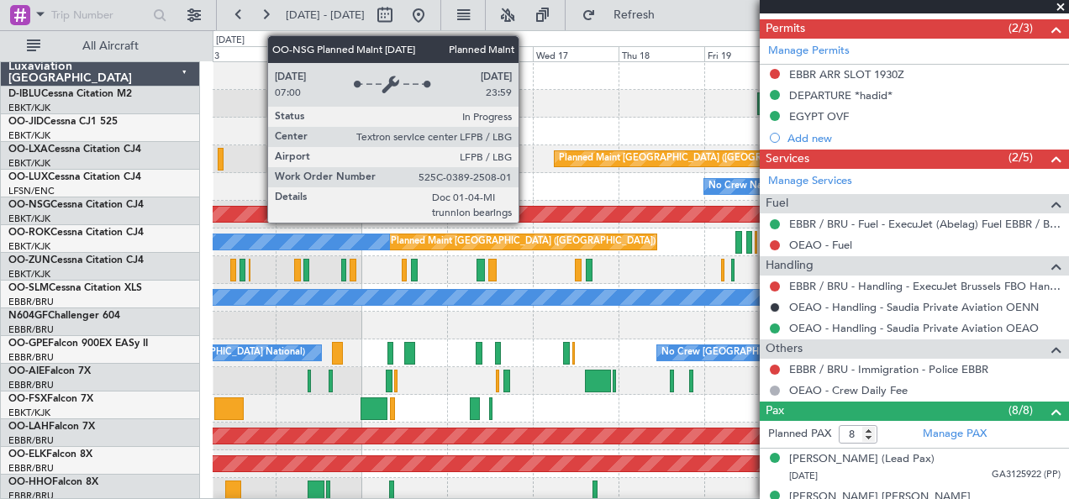
scroll to position [0, 0]
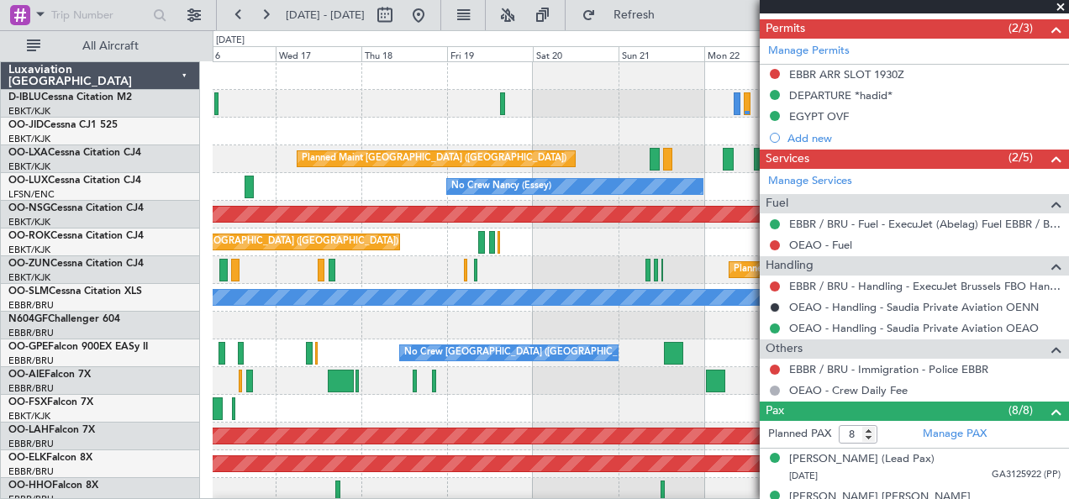
click at [380, 277] on div "Planned Maint Kortrijk-[GEOGRAPHIC_DATA]" at bounding box center [641, 270] width 856 height 28
click at [9, 297] on div "A/C Unavailable [GEOGRAPHIC_DATA] ([GEOGRAPHIC_DATA] National) A/C Unavailable …" at bounding box center [534, 264] width 1069 height 469
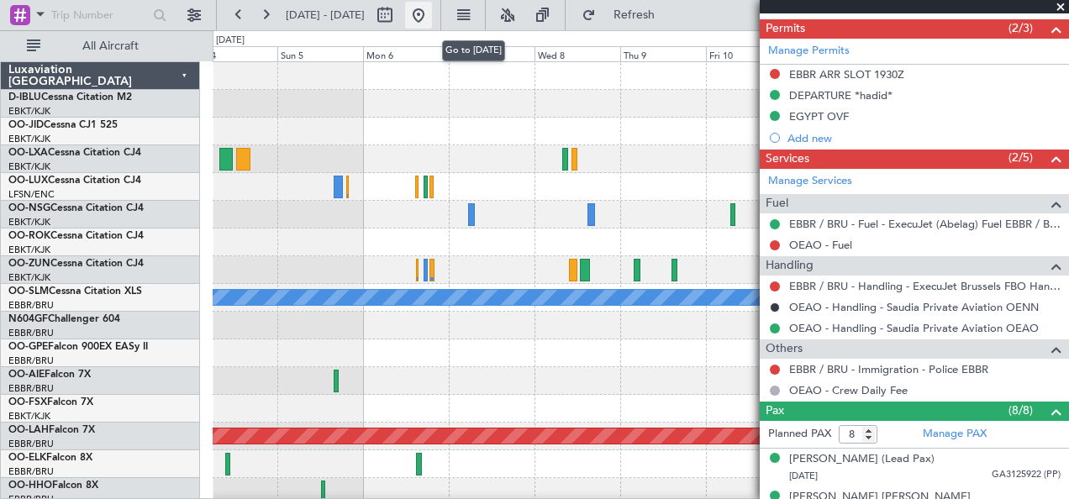
click at [432, 19] on button at bounding box center [418, 15] width 27 height 27
